Goal: Information Seeking & Learning: Learn about a topic

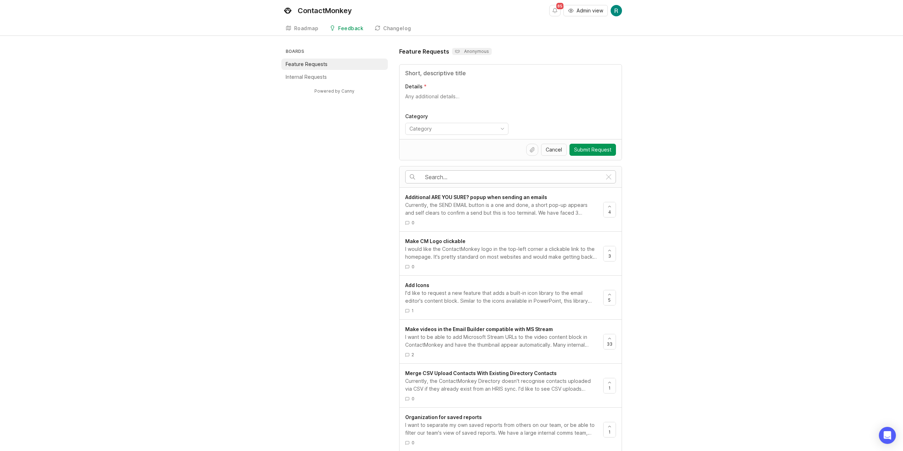
click at [572, 174] on input "text" at bounding box center [513, 177] width 177 height 8
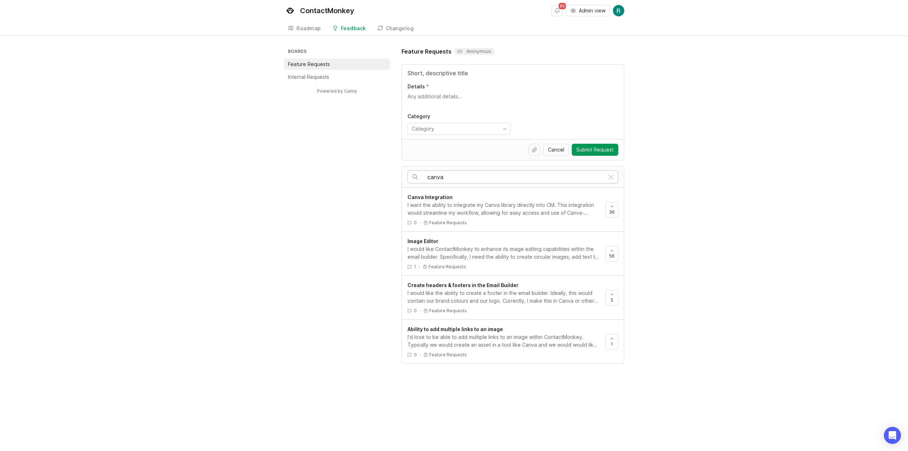
type input "canva"
drag, startPoint x: 485, startPoint y: 184, endPoint x: 309, endPoint y: 163, distance: 177.9
click at [305, 167] on div "Boards Feature Requests Internal Requests Powered by Canny Feature Requests Ano…" at bounding box center [454, 205] width 340 height 316
click at [440, 166] on div "canva Canva Integration I want the ability to integrate my Canva library direct…" at bounding box center [512, 265] width 223 height 198
drag, startPoint x: 444, startPoint y: 173, endPoint x: 272, endPoint y: 150, distance: 173.8
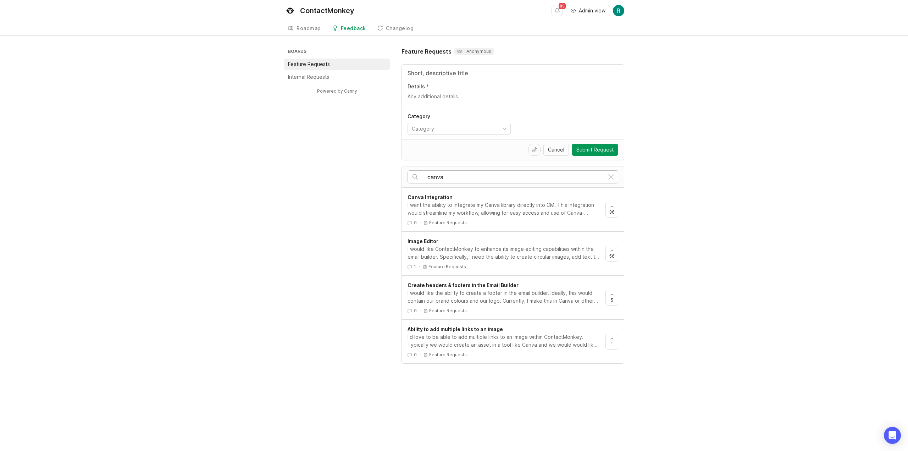
click at [287, 168] on div "Boards Feature Requests Internal Requests Powered by Canny Feature Requests Ano…" at bounding box center [454, 205] width 340 height 316
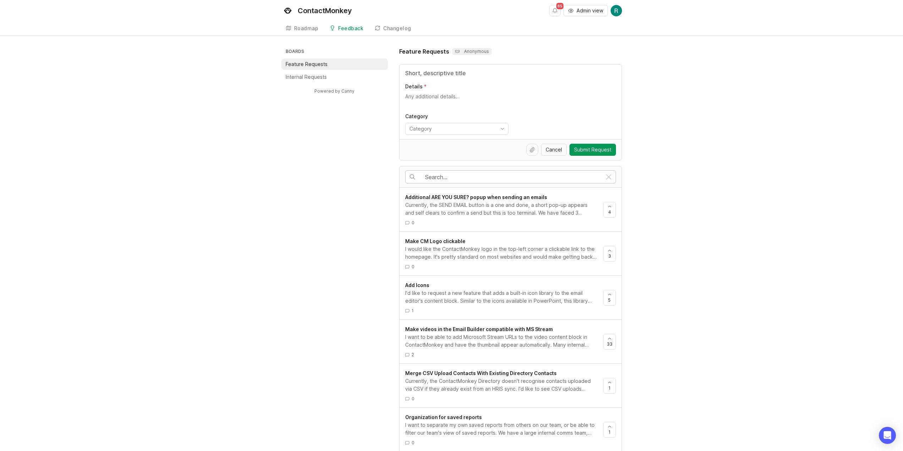
click at [510, 174] on input "text" at bounding box center [513, 177] width 177 height 8
type input "canva"
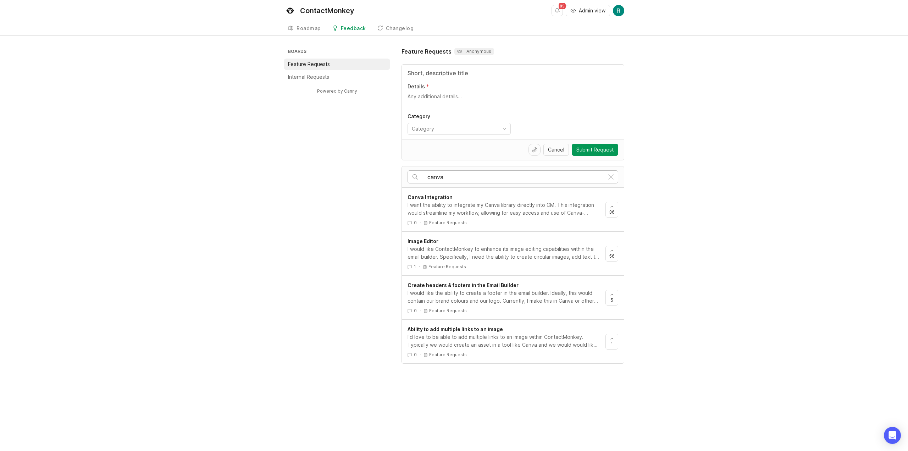
click at [471, 203] on div "I want the ability to integrate my Canva library directly into CM. This integra…" at bounding box center [503, 209] width 192 height 16
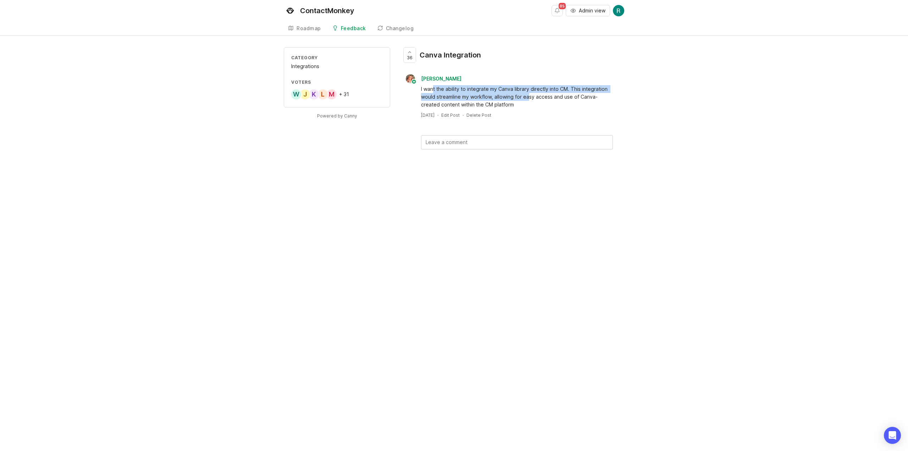
drag, startPoint x: 528, startPoint y: 97, endPoint x: 433, endPoint y: 90, distance: 95.3
click at [433, 90] on div "I want the ability to integrate my Canva library directly into CM. This integra…" at bounding box center [517, 96] width 192 height 23
click at [353, 93] on div "M L K J W + 31" at bounding box center [336, 94] width 91 height 11
click at [351, 93] on div "M L K J W + 31" at bounding box center [336, 94] width 91 height 11
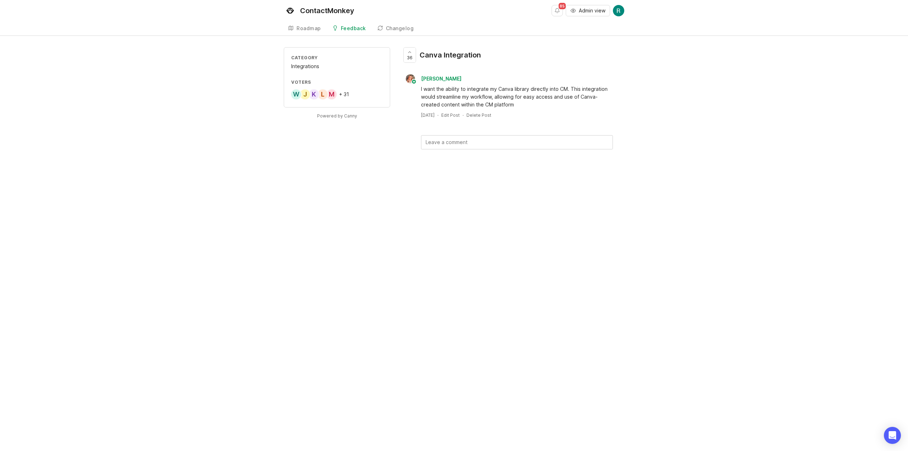
drag, startPoint x: 324, startPoint y: 91, endPoint x: 299, endPoint y: 90, distance: 25.2
click at [323, 91] on div "L" at bounding box center [322, 94] width 11 height 11
click at [281, 93] on div "Category Integrations Voters M L K J W + 31 Powered by Canny 36 Canva Integrati…" at bounding box center [454, 109] width 908 height 125
click at [282, 90] on div "Category Integrations Voters M L K J W + 31 Powered by Canny 36 Canva Integrati…" at bounding box center [454, 109] width 908 height 125
click at [584, 7] on span "Admin view" at bounding box center [592, 10] width 27 height 7
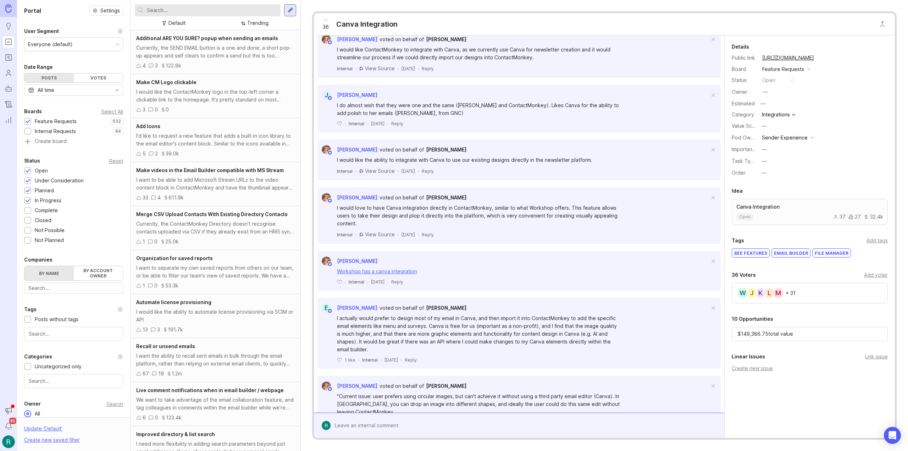
scroll to position [142, 0]
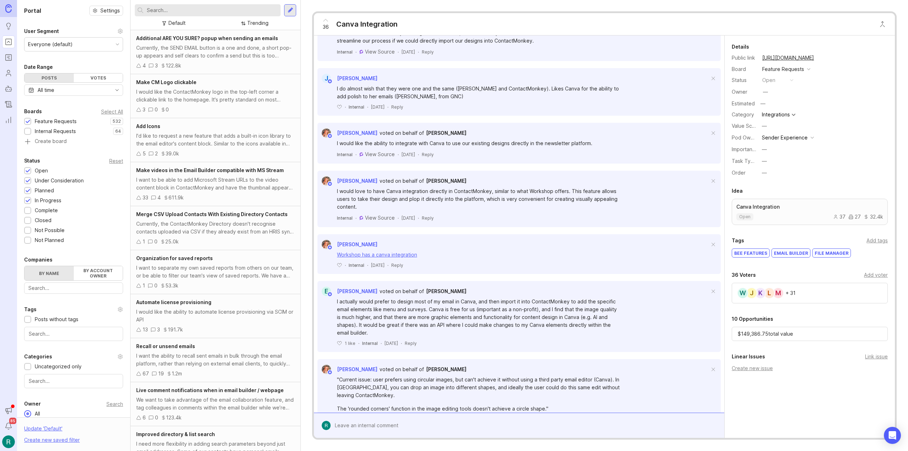
click at [407, 255] on link "Workshop has a canva integration" at bounding box center [377, 254] width 80 height 6
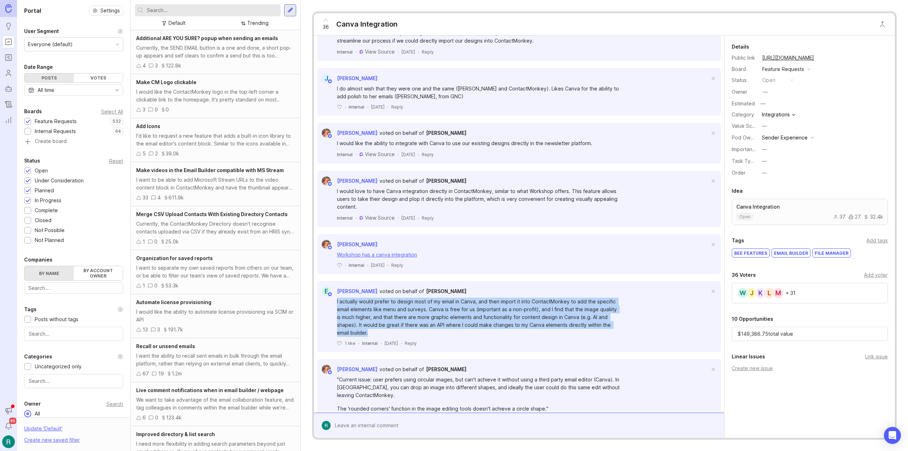
drag, startPoint x: 480, startPoint y: 331, endPoint x: 324, endPoint y: 301, distance: 158.9
click at [324, 301] on div "I actually would prefer to design most of my email in Canva, and then import it…" at bounding box center [518, 321] width 403 height 50
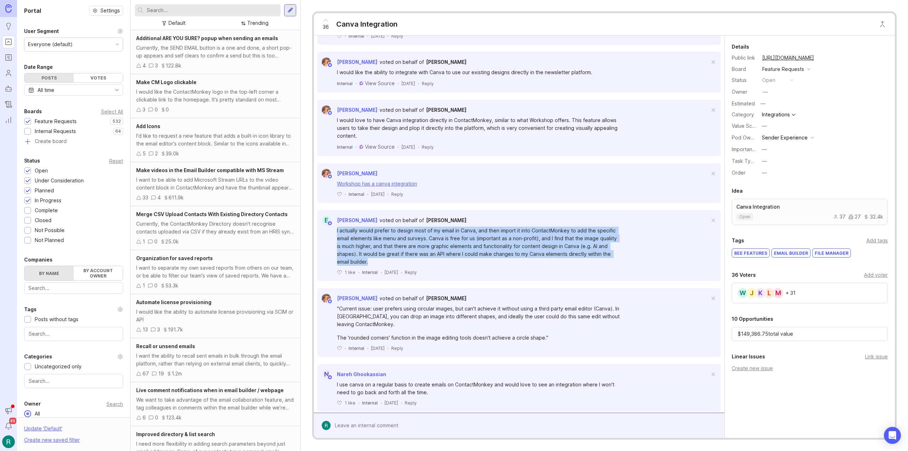
click at [374, 256] on div "I actually would prefer to design most of my email in Canva, and then import it…" at bounding box center [479, 246] width 284 height 39
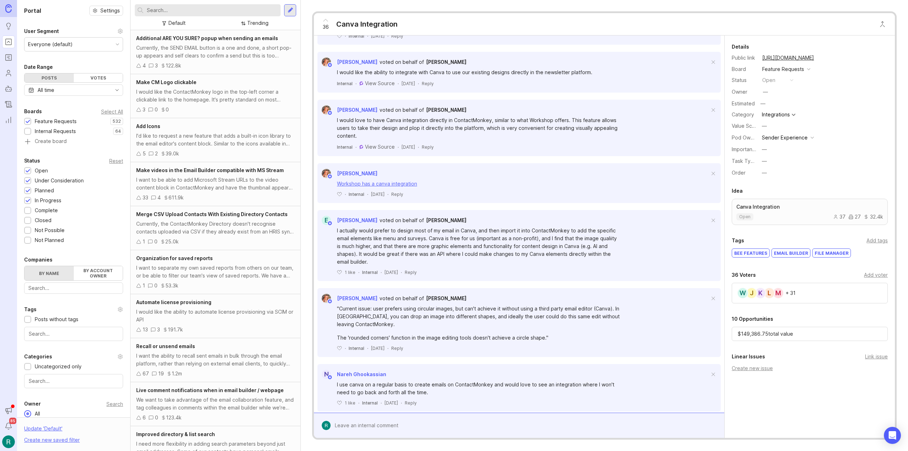
scroll to position [223, 0]
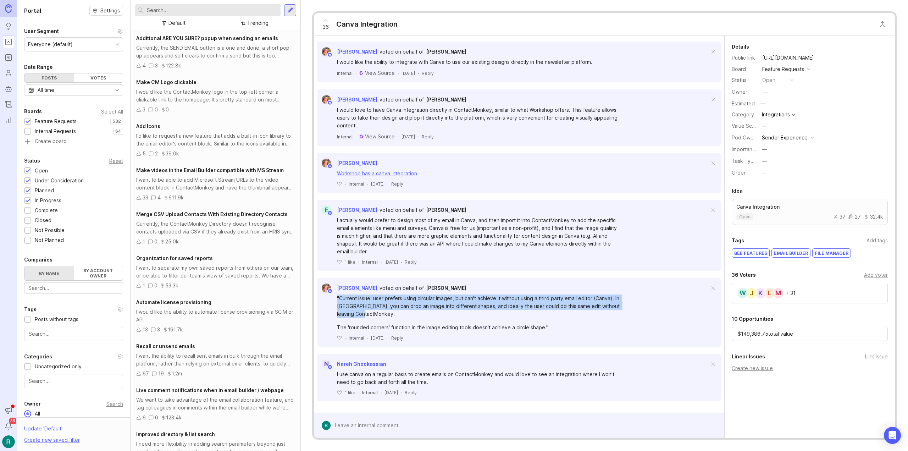
drag, startPoint x: 395, startPoint y: 316, endPoint x: 331, endPoint y: 295, distance: 68.4
click at [331, 295] on div ""Current issue: user prefers using circular images, but can't achieve it withou…" at bounding box center [518, 317] width 403 height 48
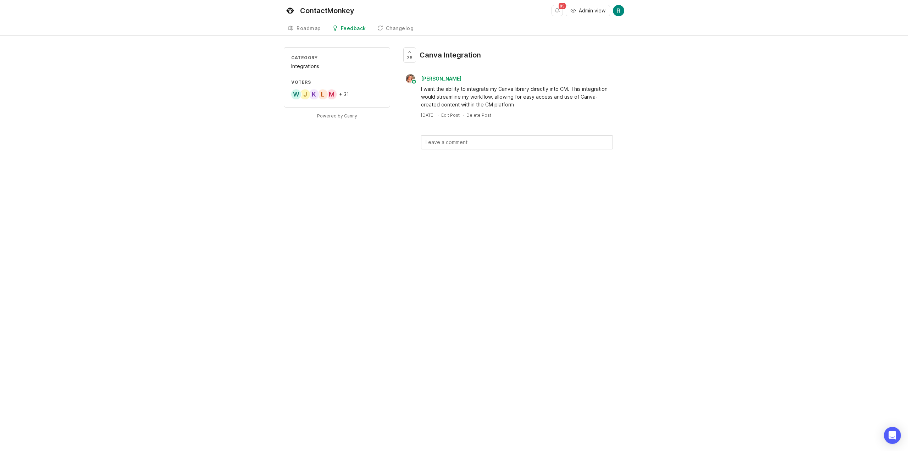
drag, startPoint x: 406, startPoint y: 56, endPoint x: 442, endPoint y: 56, distance: 35.1
click at [442, 56] on div "36 Canva Integration" at bounding box center [443, 57] width 85 height 21
drag, startPoint x: 424, startPoint y: 59, endPoint x: 487, endPoint y: 53, distance: 63.4
click at [487, 53] on div "36 Canva Integration" at bounding box center [512, 57] width 223 height 21
click at [467, 53] on div "Canva Integration" at bounding box center [450, 55] width 61 height 10
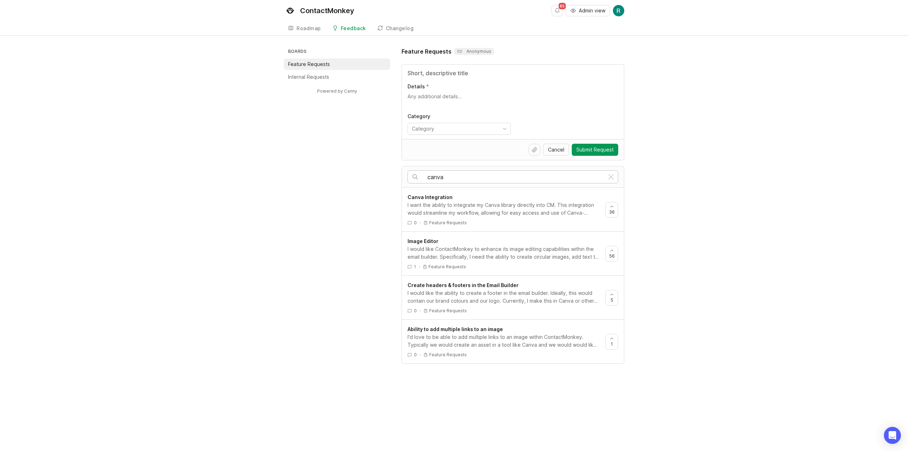
drag, startPoint x: 543, startPoint y: 172, endPoint x: 597, endPoint y: 164, distance: 54.1
click at [543, 171] on div "canva" at bounding box center [506, 177] width 196 height 12
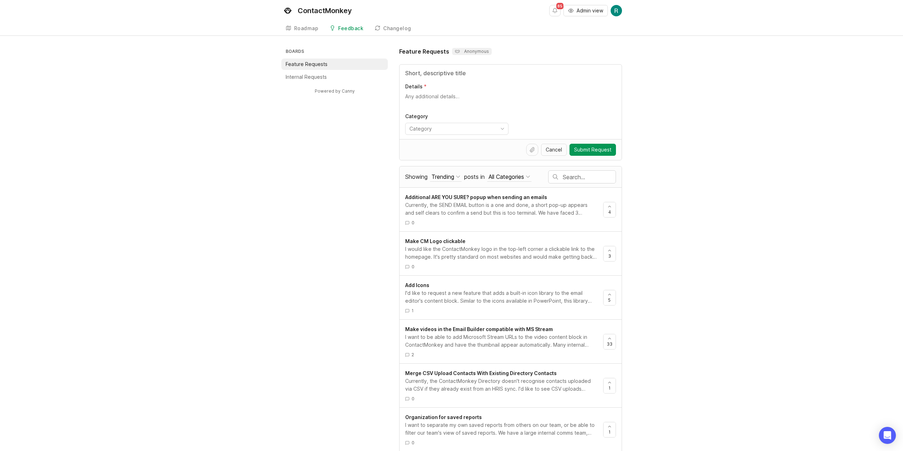
click at [433, 176] on div "Trending" at bounding box center [442, 177] width 23 height 8
click at [498, 202] on div "Under Consideration" at bounding box center [496, 200] width 71 height 12
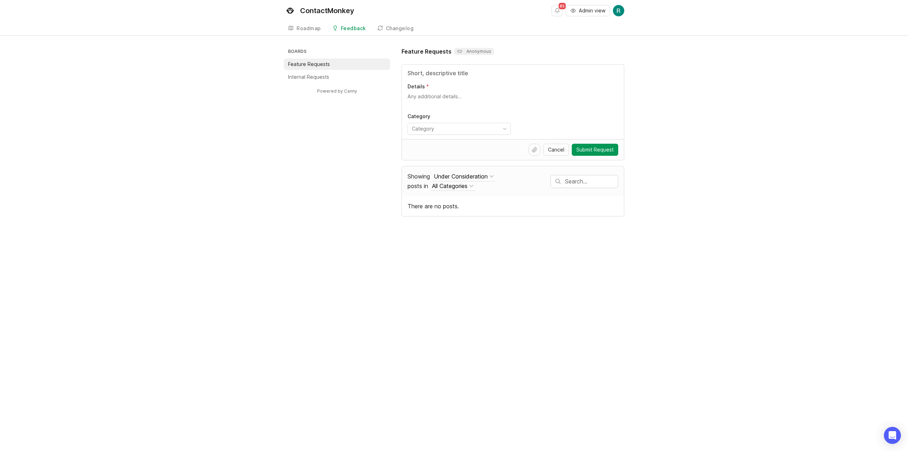
click at [465, 177] on div "Under Consideration" at bounding box center [461, 176] width 54 height 8
click at [482, 212] on div "Planned" at bounding box center [498, 212] width 71 height 12
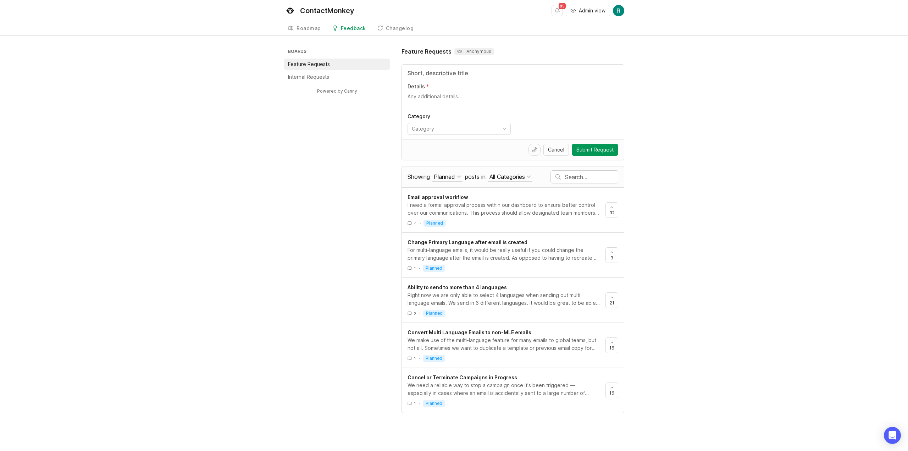
click at [455, 199] on span "Email approval workflow" at bounding box center [437, 197] width 61 height 6
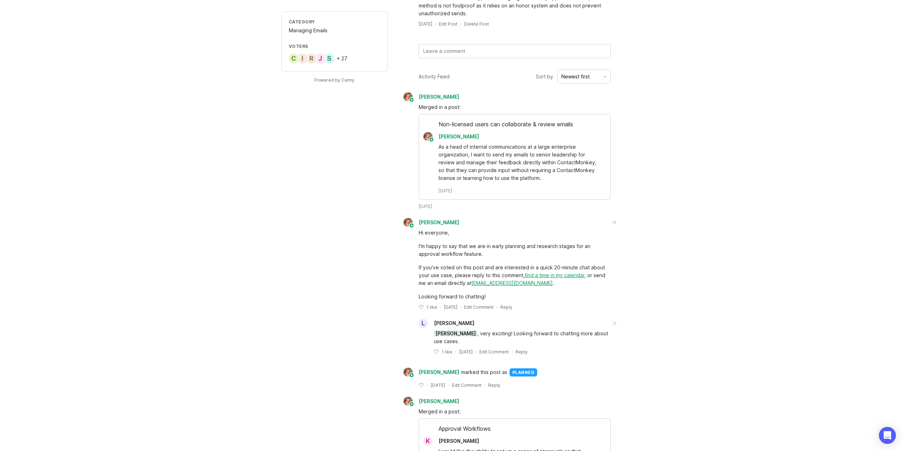
scroll to position [142, 0]
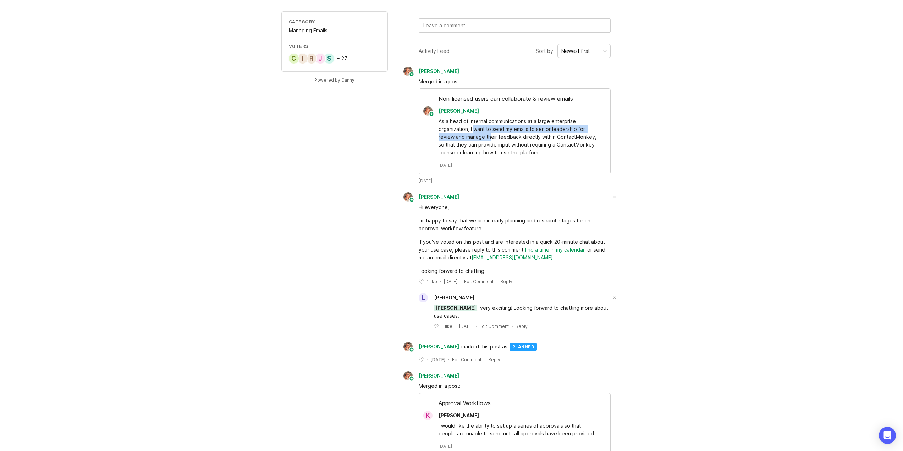
drag, startPoint x: 482, startPoint y: 133, endPoint x: 473, endPoint y: 130, distance: 10.0
click at [473, 131] on div "As a head of internal communications at a large enterprise organization, I want…" at bounding box center [518, 136] width 160 height 39
click at [473, 130] on div "As a head of internal communications at a large enterprise organization, I want…" at bounding box center [518, 136] width 160 height 39
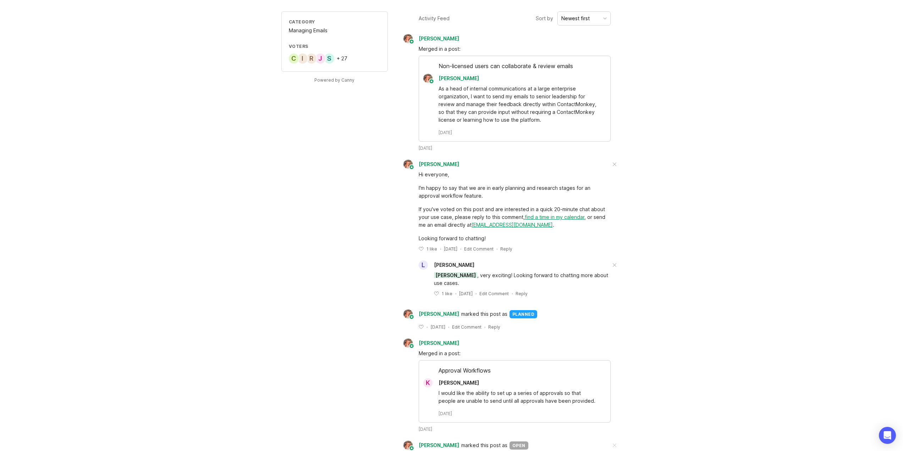
scroll to position [200, 0]
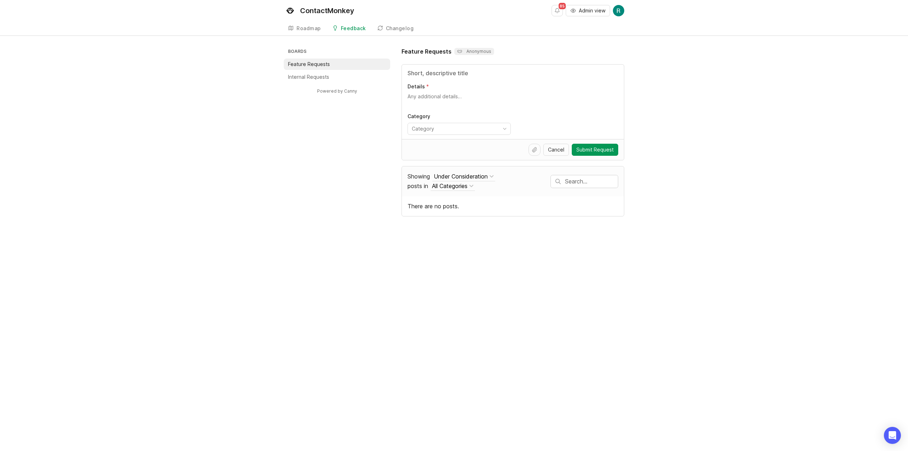
click at [475, 175] on button "Under Consideration" at bounding box center [463, 177] width 63 height 10
click at [475, 176] on div "Under Consideration" at bounding box center [461, 176] width 54 height 8
click at [500, 225] on div "In Progress" at bounding box center [498, 224] width 71 height 12
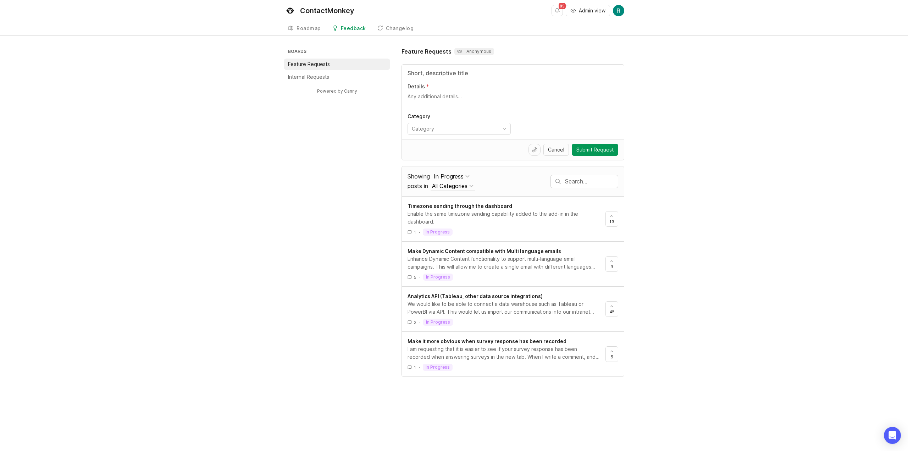
click at [455, 172] on div "In Progress" at bounding box center [449, 176] width 30 height 8
click at [496, 238] on div "Complete" at bounding box center [498, 236] width 71 height 12
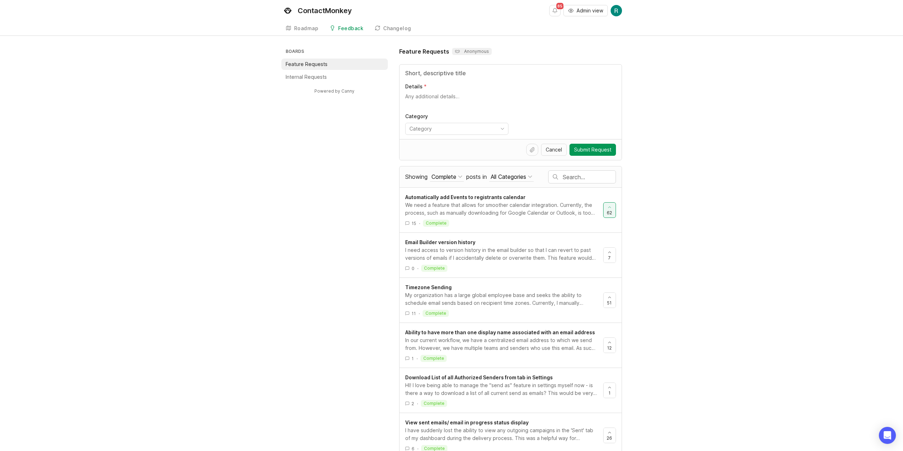
click at [458, 174] on button "Complete" at bounding box center [447, 177] width 34 height 10
click at [483, 223] on div "In Progress" at bounding box center [496, 224] width 71 height 12
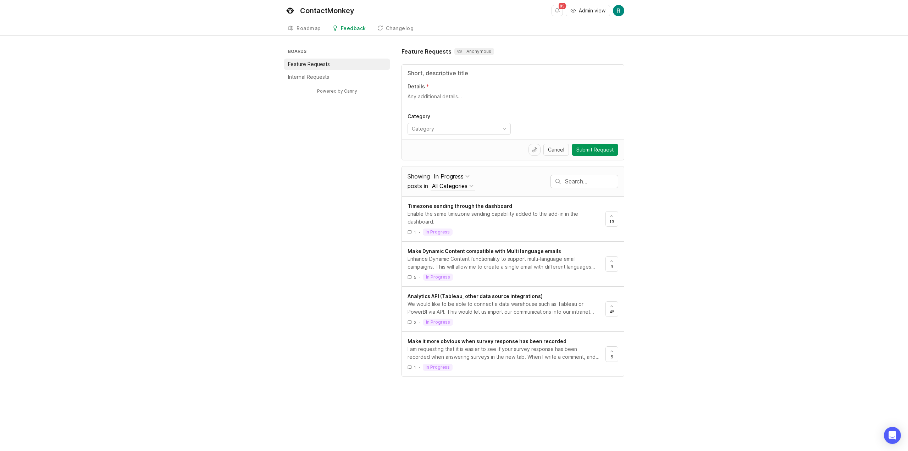
click at [460, 344] on div "Make it more obvious when survey response has been recorded" at bounding box center [503, 341] width 192 height 8
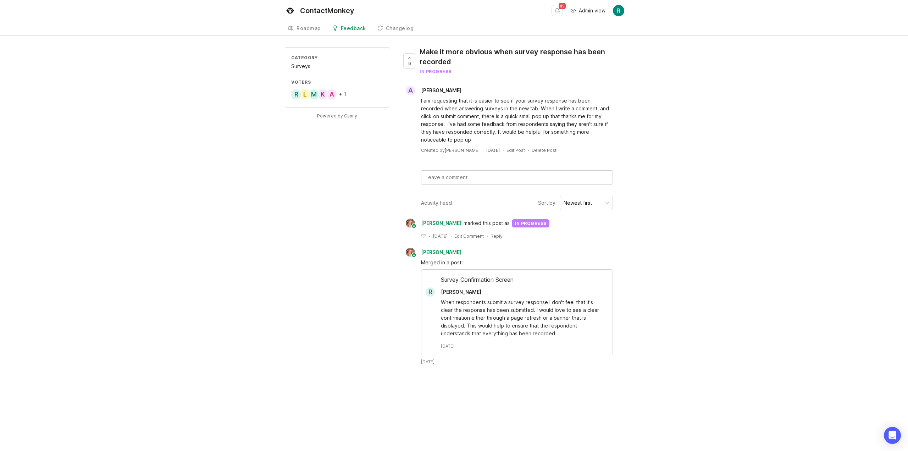
click at [340, 95] on div "+ 1" at bounding box center [342, 94] width 7 height 5
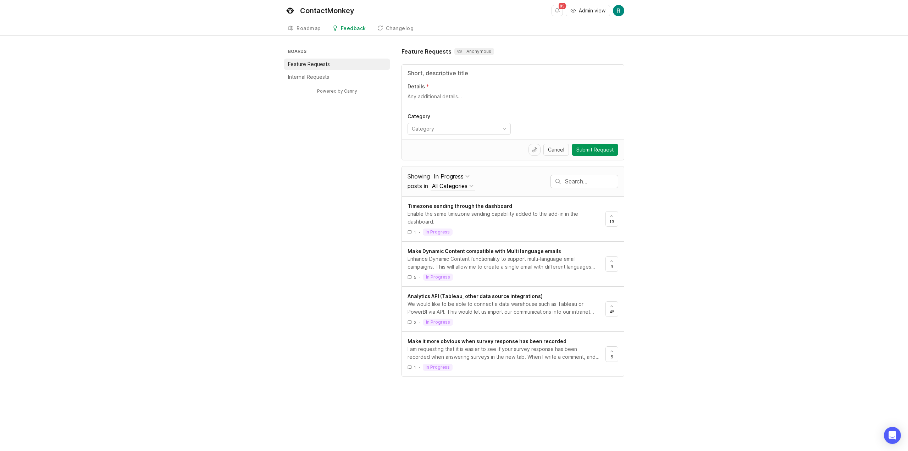
click at [459, 173] on div "In Progress" at bounding box center [449, 176] width 30 height 8
